Goal: Information Seeking & Learning: Learn about a topic

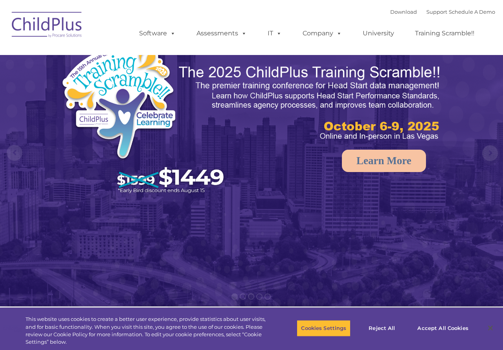
select select "MEDIUM"
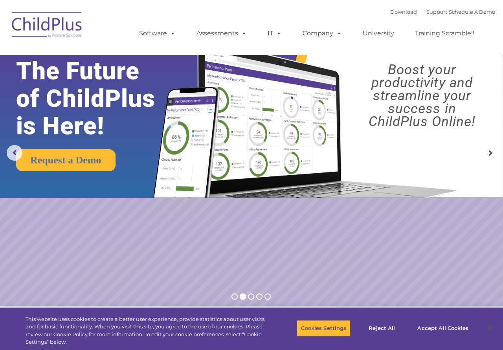
click at [248, 9] on div "Download Support | Schedule A Demo  MENU MENU Software ChildPlus: The original…" at bounding box center [309, 27] width 372 height 43
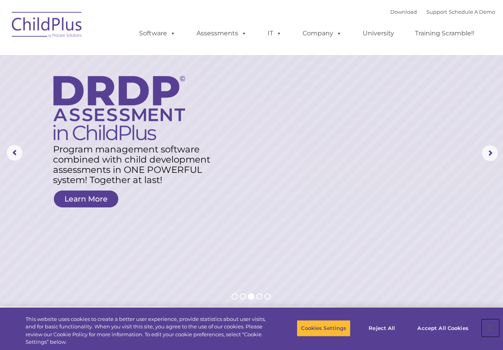
click at [492, 327] on button "Close" at bounding box center [490, 328] width 17 height 17
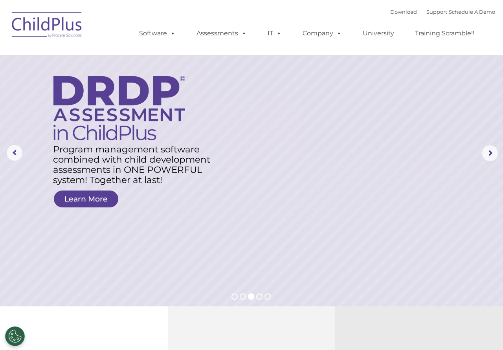
click at [356, 120] on rs-layer at bounding box center [251, 153] width 503 height 307
click at [88, 196] on link "Learn More" at bounding box center [86, 199] width 64 height 17
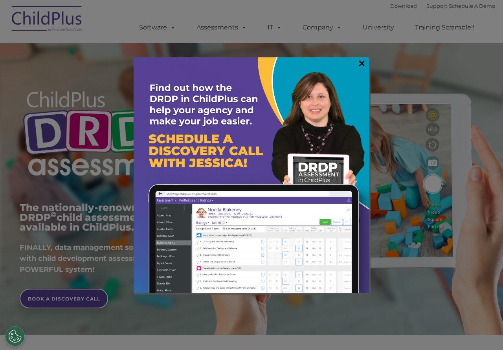
click at [362, 64] on link "×" at bounding box center [361, 63] width 9 height 8
